Goal: Task Accomplishment & Management: Use online tool/utility

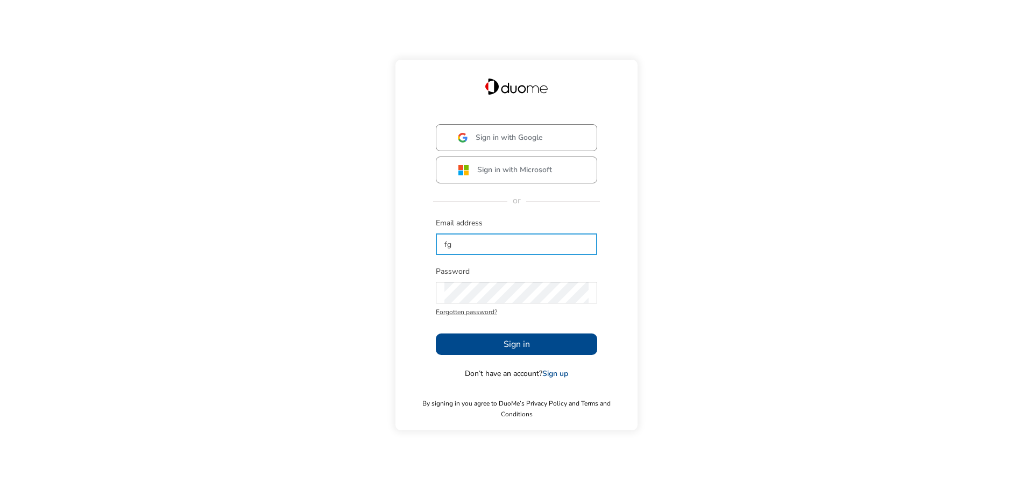
type input "f"
type input "[EMAIL_ADDRESS][PERSON_NAME][DOMAIN_NAME]"
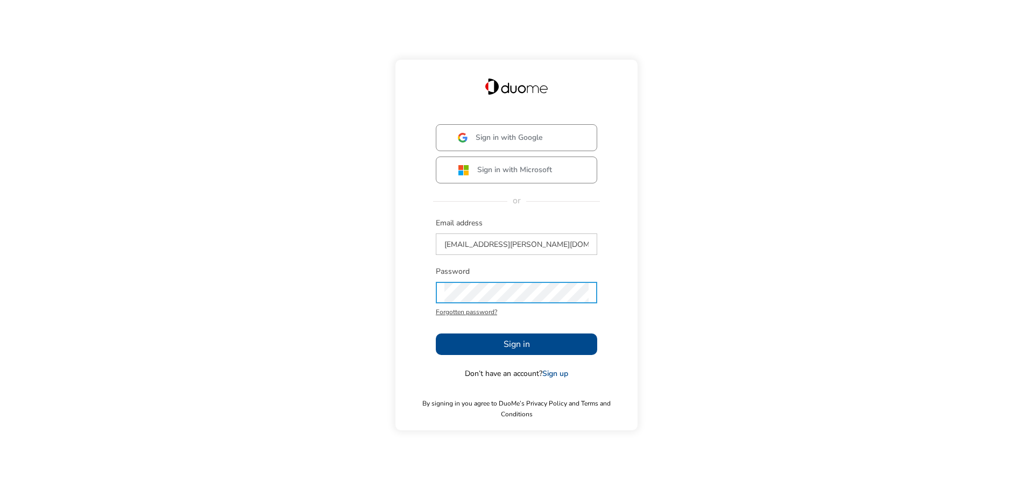
click at [473, 340] on button "Sign in" at bounding box center [516, 345] width 161 height 22
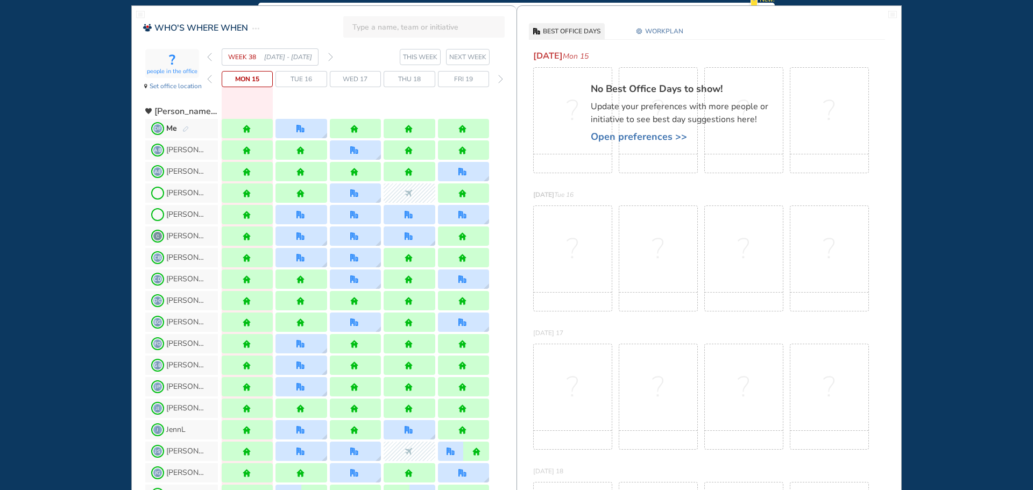
scroll to position [54, 0]
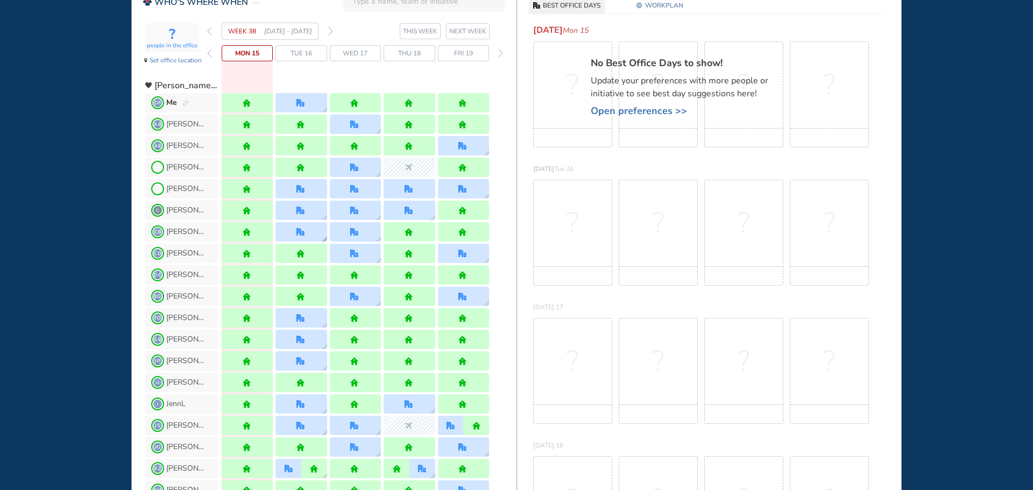
click at [312, 232] on div at bounding box center [301, 231] width 51 height 19
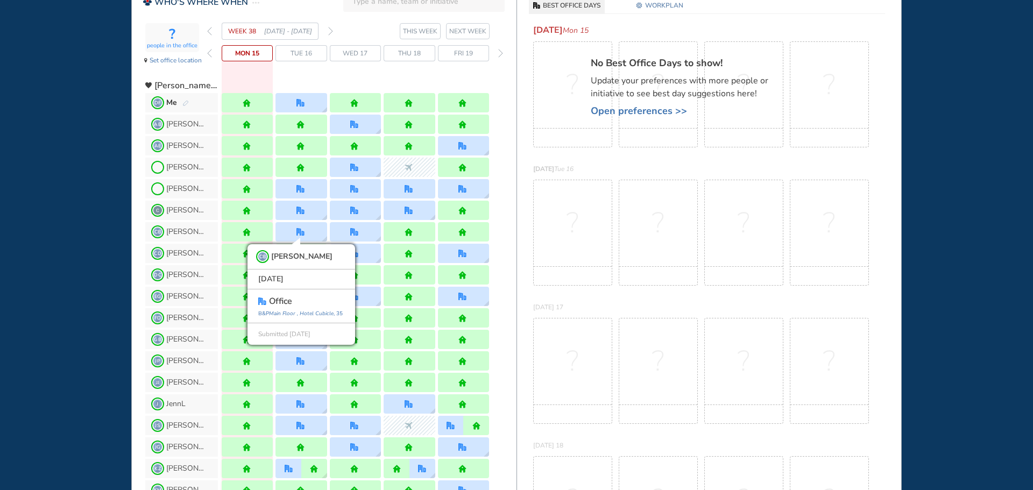
click at [48, 249] on div "WHO'S WHERE WHEN MY WORK INITIATIVES 96 DF New! NOTIFICATIONS All Location Task…" at bounding box center [516, 245] width 1033 height 490
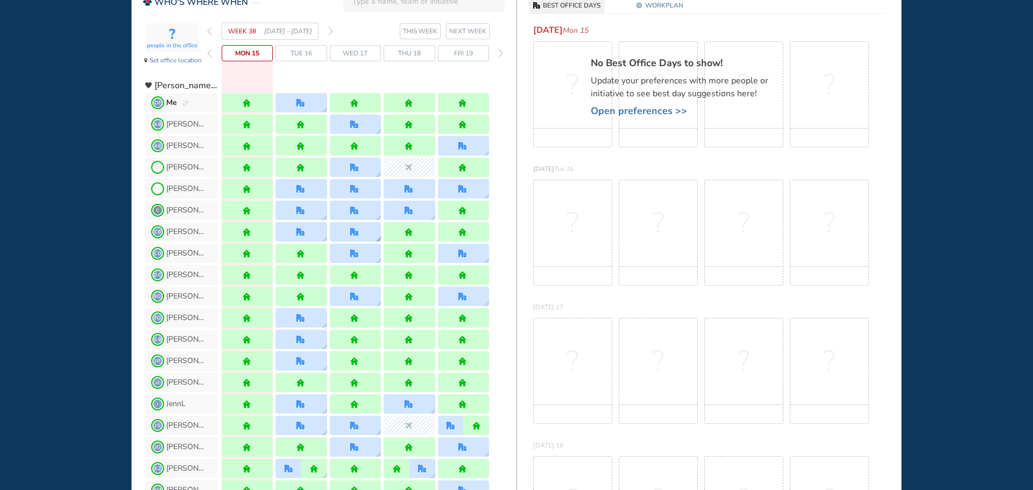
click at [353, 231] on img "office" at bounding box center [354, 232] width 8 height 8
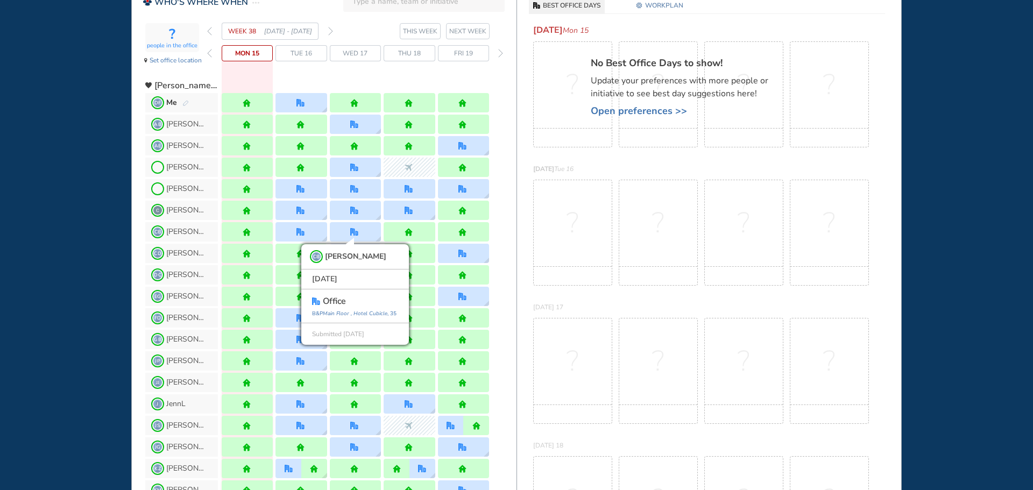
click at [88, 232] on div "WHO'S WHERE WHEN MY WORK INITIATIVES 96 DF New! NOTIFICATIONS All Location Task…" at bounding box center [516, 245] width 1033 height 490
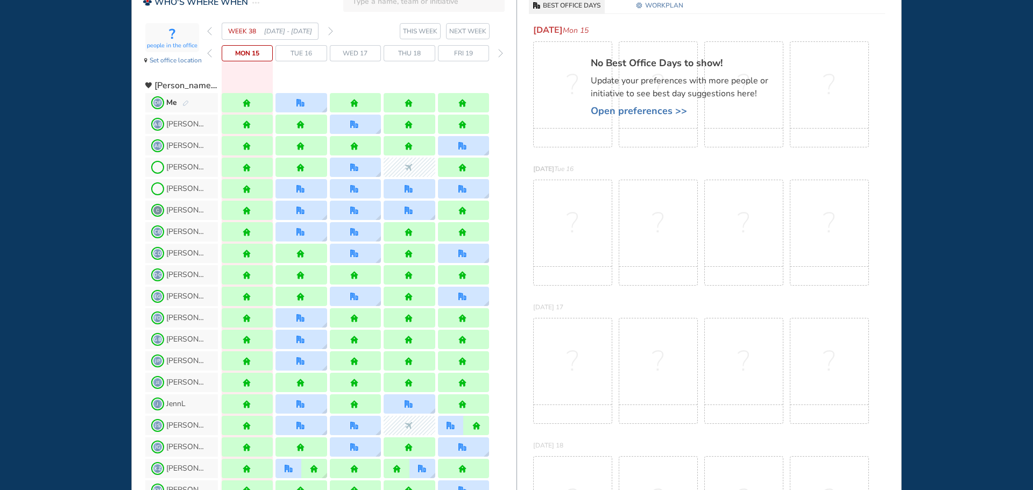
scroll to position [108, 0]
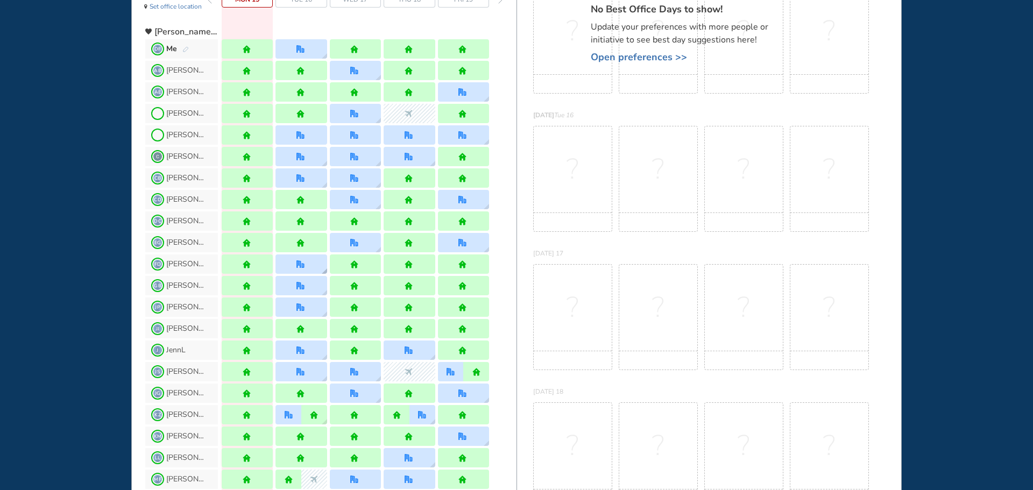
click at [306, 262] on div at bounding box center [301, 264] width 10 height 8
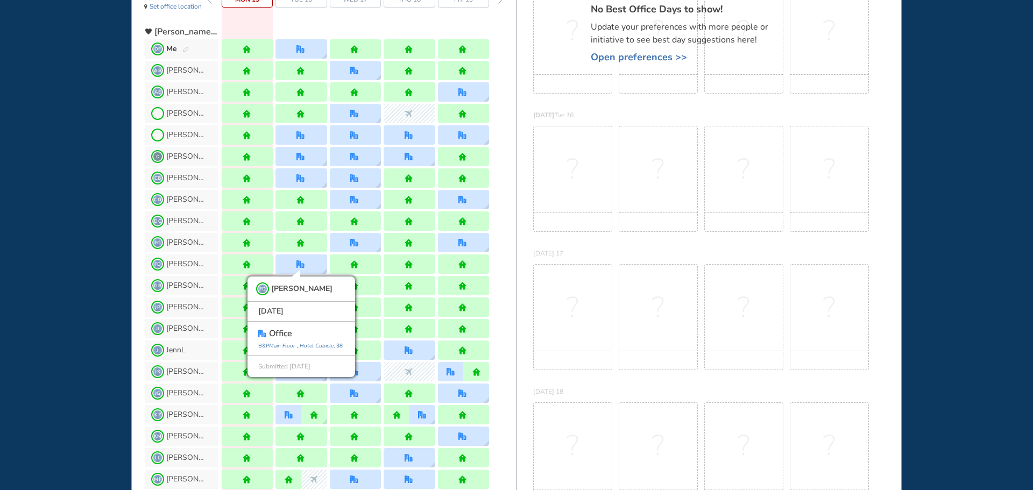
click at [33, 267] on div "WHO'S WHERE WHEN MY WORK INITIATIVES 96 DF New! NOTIFICATIONS All Location Task…" at bounding box center [516, 245] width 1033 height 490
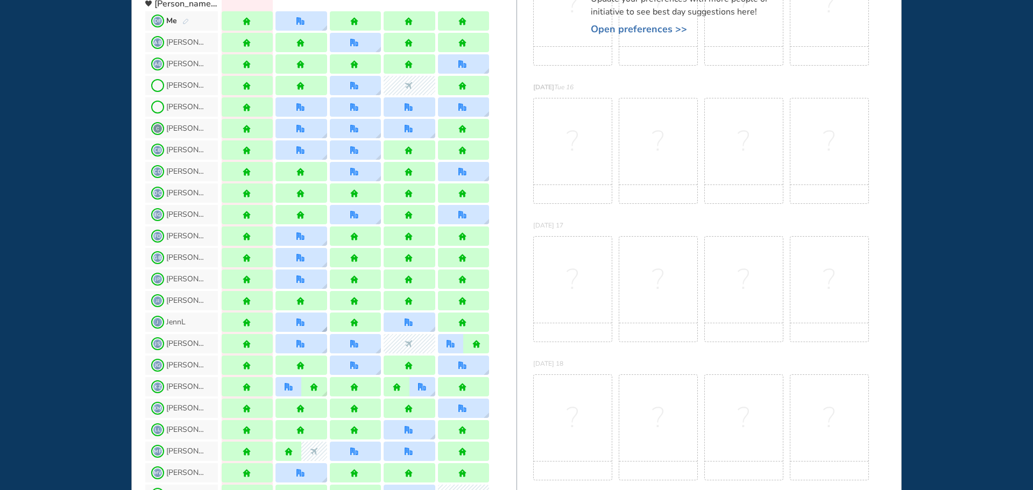
scroll to position [161, 0]
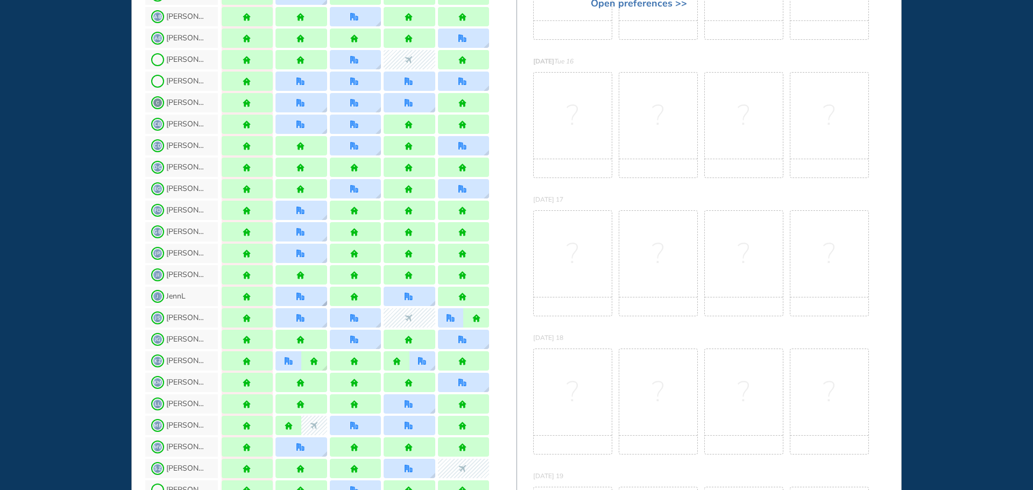
click at [305, 297] on img "office" at bounding box center [300, 297] width 8 height 8
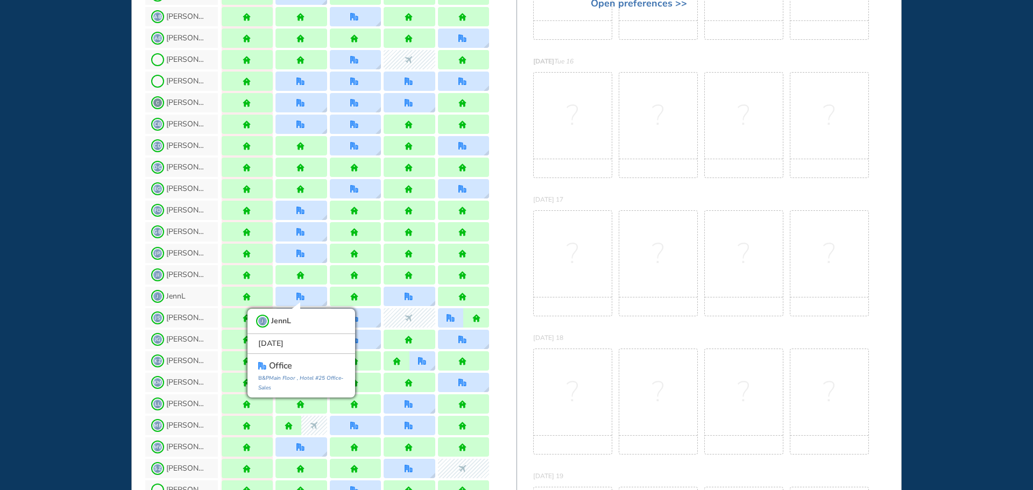
click at [74, 255] on div "WHO'S WHERE WHEN MY WORK INITIATIVES 96 DF New! NOTIFICATIONS All Location Task…" at bounding box center [516, 245] width 1033 height 490
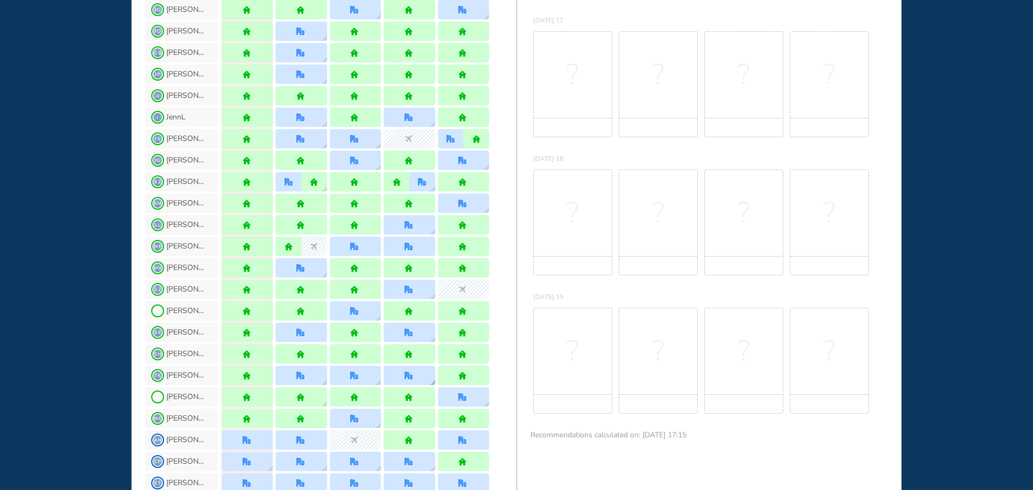
scroll to position [358, 0]
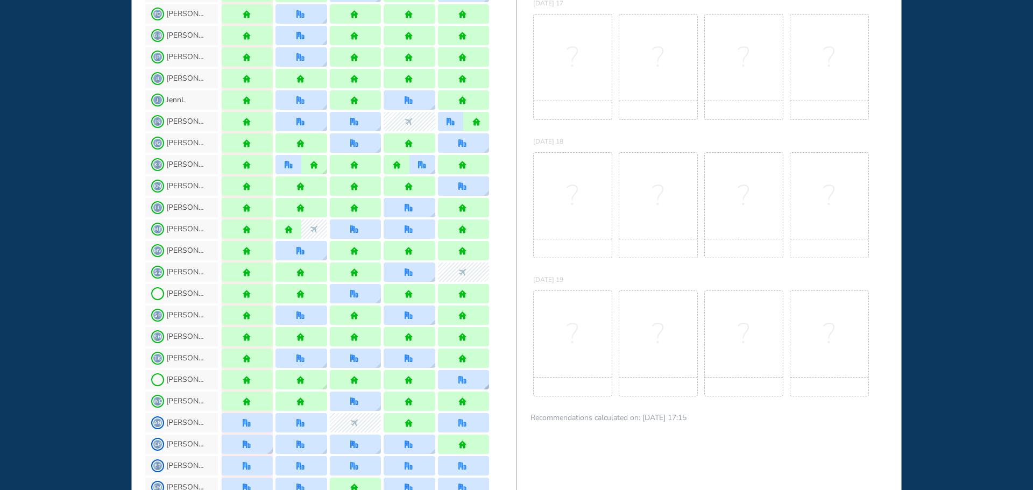
click at [463, 380] on img "office" at bounding box center [462, 380] width 8 height 8
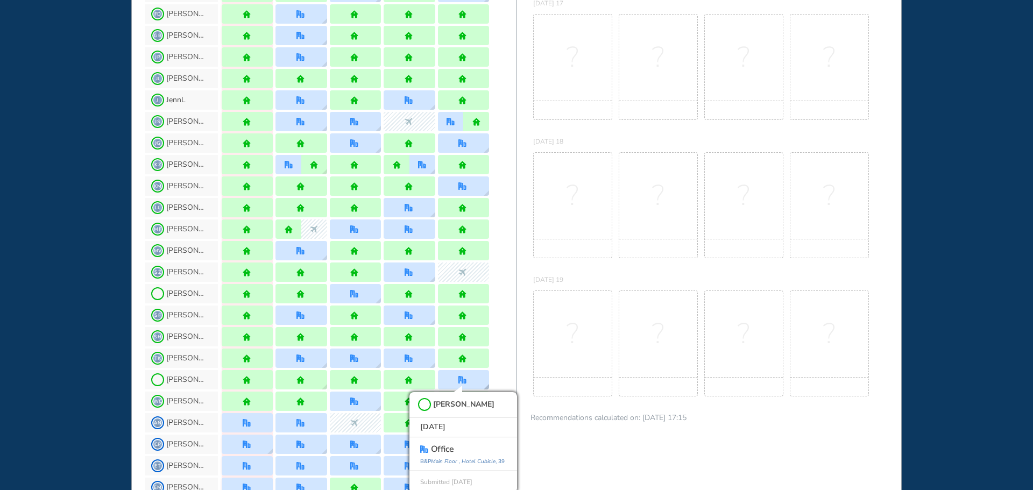
scroll to position [361, 0]
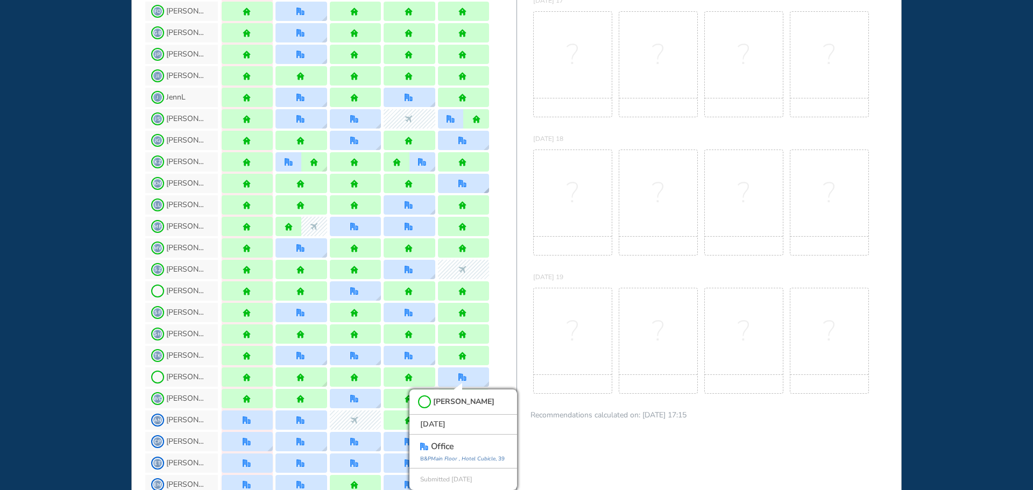
click at [463, 186] on img "office" at bounding box center [462, 184] width 8 height 8
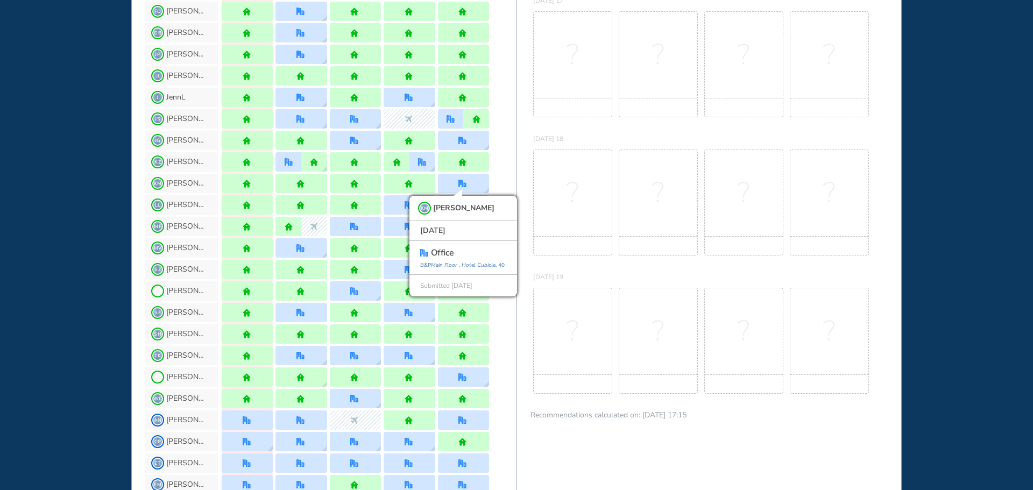
click at [32, 230] on div "WHO'S WHERE WHEN MY WORK INITIATIVES 96 DF New! NOTIFICATIONS All Location Task…" at bounding box center [516, 245] width 1033 height 490
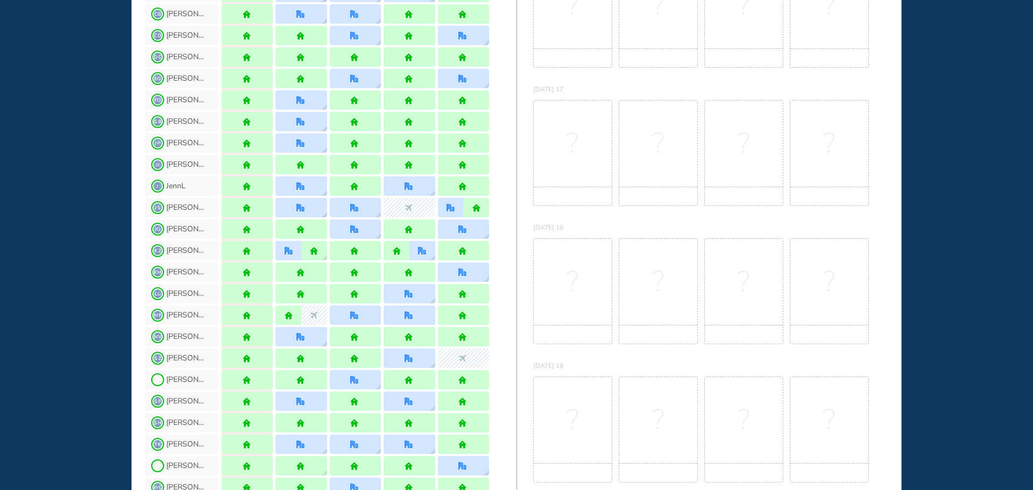
scroll to position [145, 0]
